Goal: Task Accomplishment & Management: Manage account settings

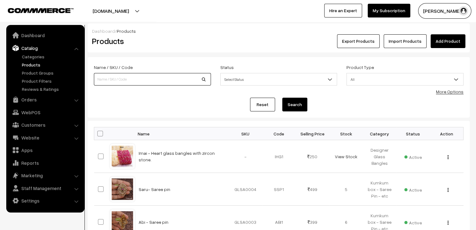
click at [110, 79] on input at bounding box center [152, 79] width 117 height 13
type input "ami"
click at [282, 98] on button "Search" at bounding box center [294, 105] width 25 height 14
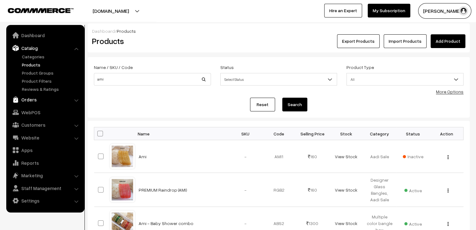
click at [33, 99] on link "Orders" at bounding box center [45, 99] width 74 height 11
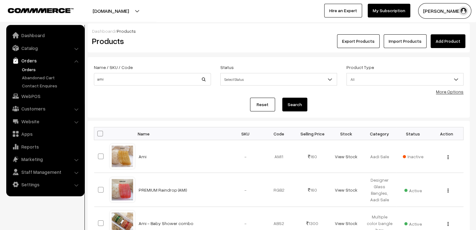
click at [29, 72] on link "Orders" at bounding box center [51, 69] width 62 height 7
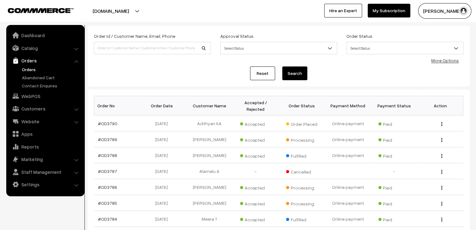
scroll to position [63, 0]
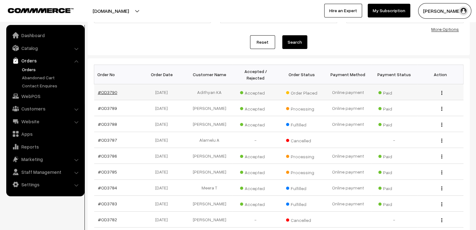
click at [110, 90] on link "#OD3790" at bounding box center [107, 92] width 19 height 5
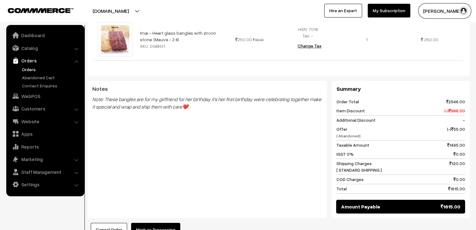
scroll to position [509, 0]
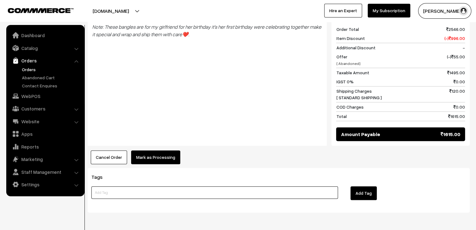
click at [180, 187] on input at bounding box center [214, 193] width 246 height 13
type input "gift wrap the order"
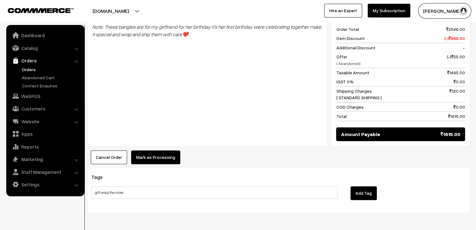
click at [361, 187] on button "Add Tag" at bounding box center [363, 194] width 26 height 14
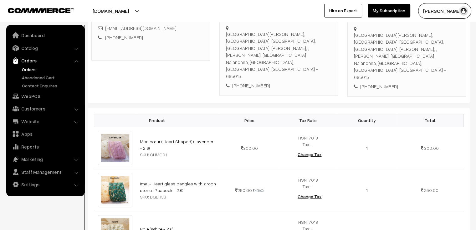
scroll to position [0, 0]
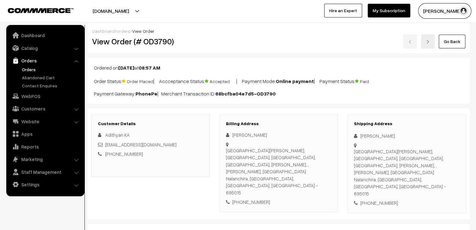
click at [446, 42] on link "Go Back" at bounding box center [451, 42] width 27 height 14
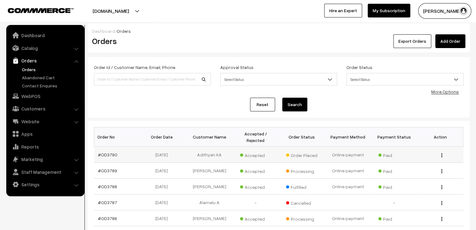
click at [108, 151] on td "#OD3790" at bounding box center [117, 155] width 46 height 16
click at [112, 152] on link "#OD3790" at bounding box center [107, 154] width 19 height 5
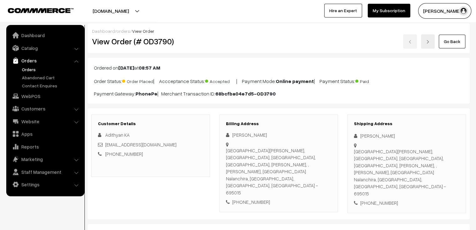
click at [428, 45] on link at bounding box center [428, 41] width 14 height 14
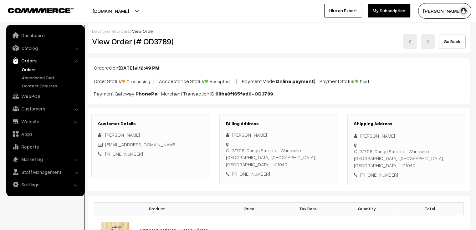
click at [428, 45] on link at bounding box center [428, 41] width 14 height 14
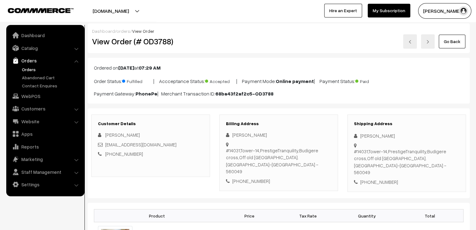
click at [428, 45] on link at bounding box center [428, 41] width 14 height 14
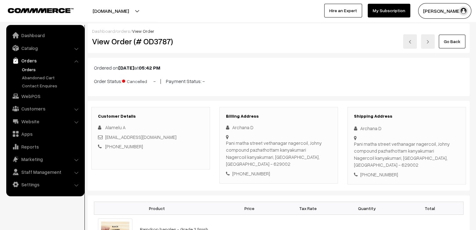
click at [428, 45] on link at bounding box center [428, 41] width 14 height 14
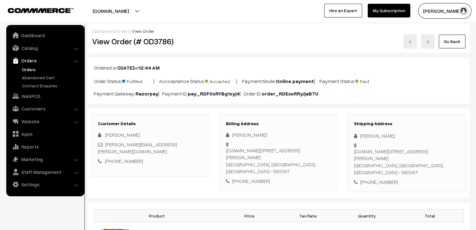
click at [447, 45] on link "Go Back" at bounding box center [451, 42] width 27 height 14
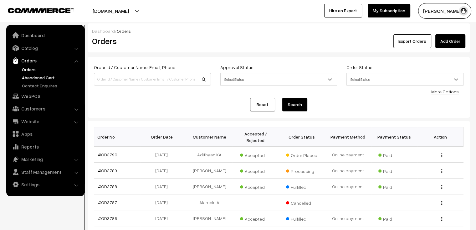
click at [27, 80] on link "Abandoned Cart" at bounding box center [51, 77] width 62 height 7
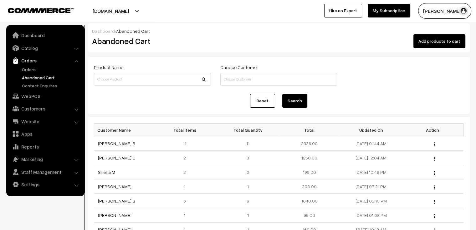
click at [27, 80] on link "Abandoned Cart" at bounding box center [51, 77] width 62 height 7
click at [106, 143] on link "[PERSON_NAME] R" at bounding box center [116, 143] width 37 height 5
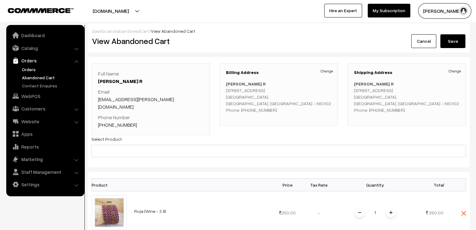
click at [29, 68] on link "Orders" at bounding box center [51, 69] width 62 height 7
